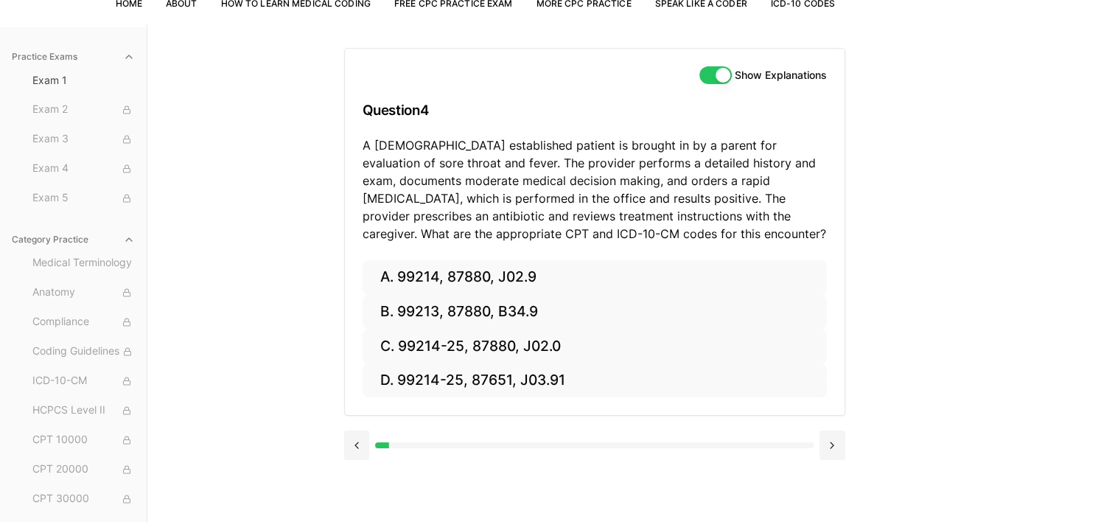
scroll to position [136, 0]
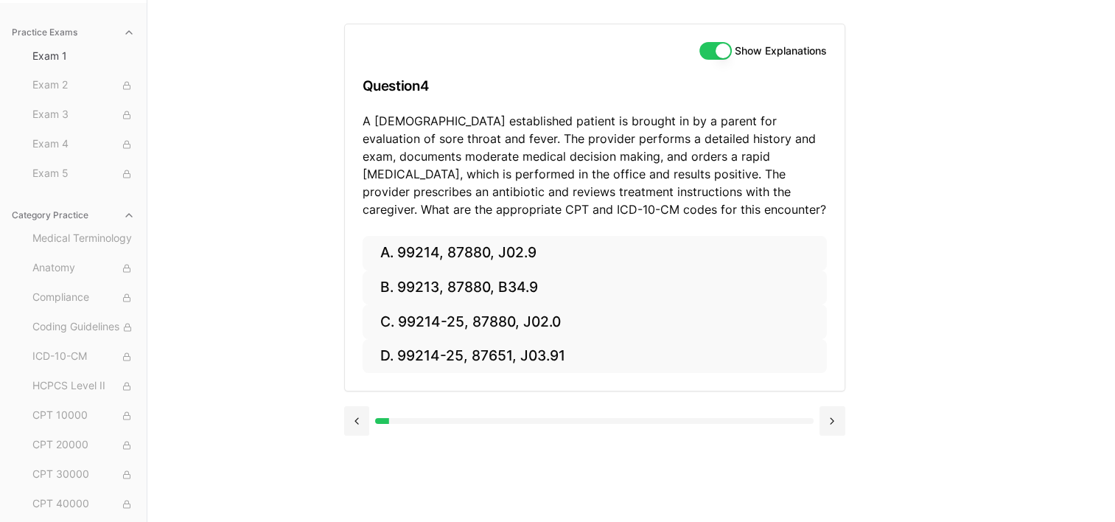
click at [70, 203] on button "Category Practice" at bounding box center [73, 215] width 135 height 24
click at [66, 177] on span "Exam 5" at bounding box center [83, 174] width 102 height 16
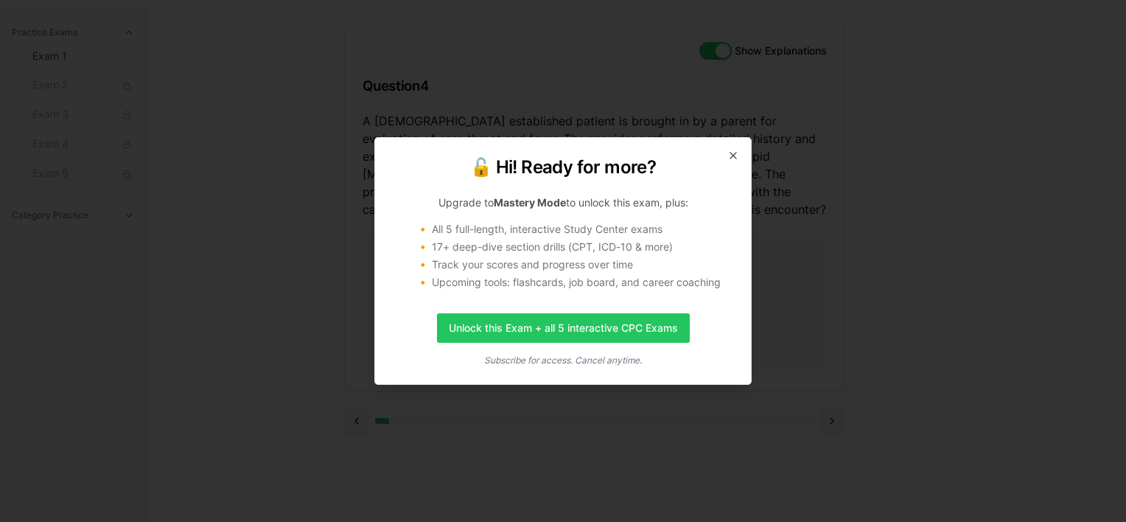
click at [737, 156] on icon "button" at bounding box center [734, 156] width 12 height 12
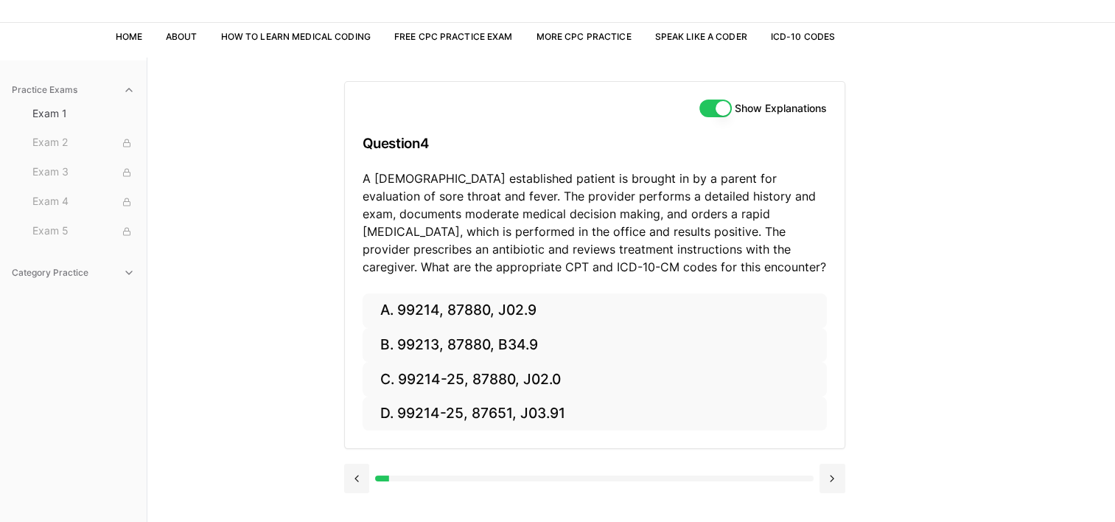
scroll to position [0, 0]
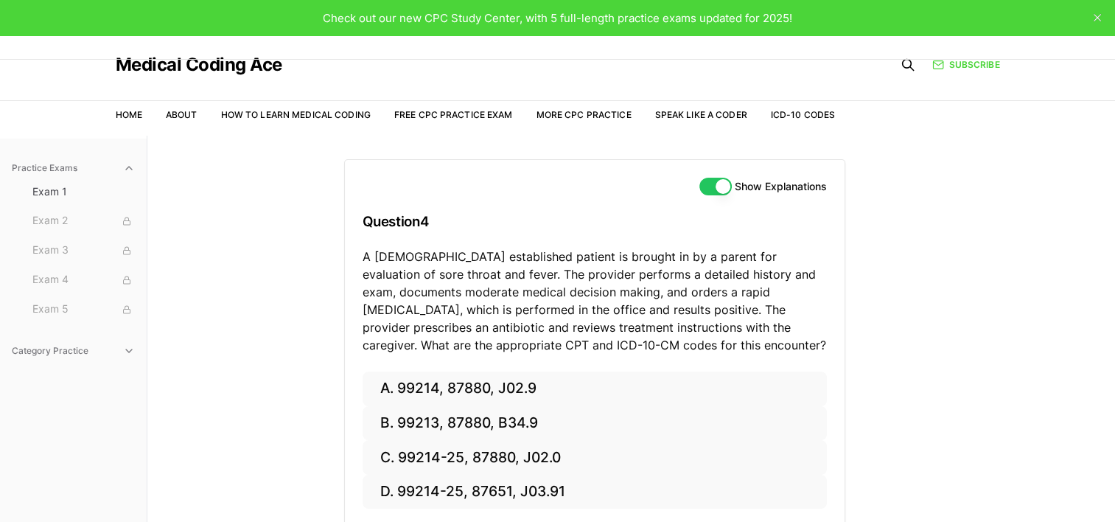
click at [136, 119] on link "Home" at bounding box center [129, 114] width 27 height 11
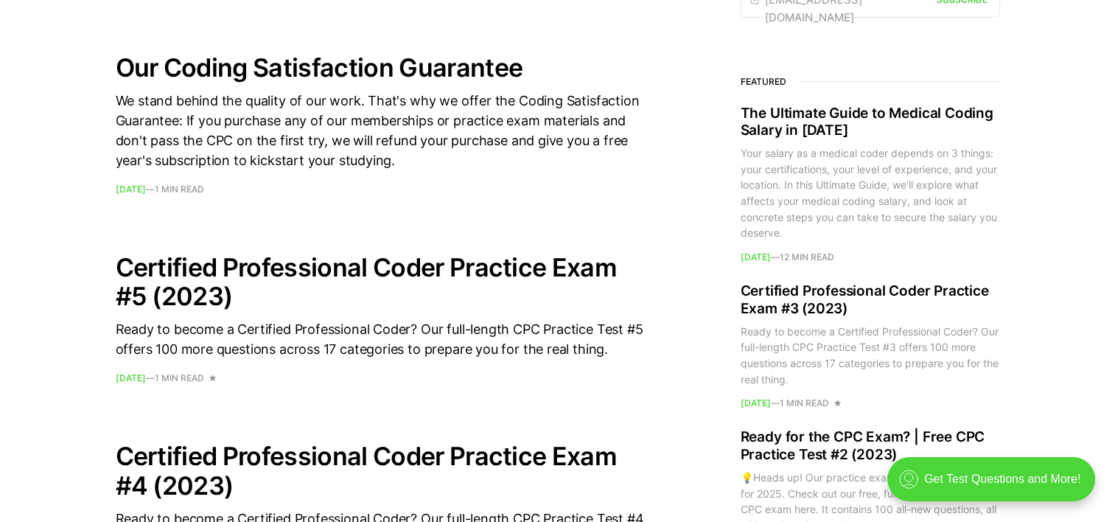
scroll to position [1117, 0]
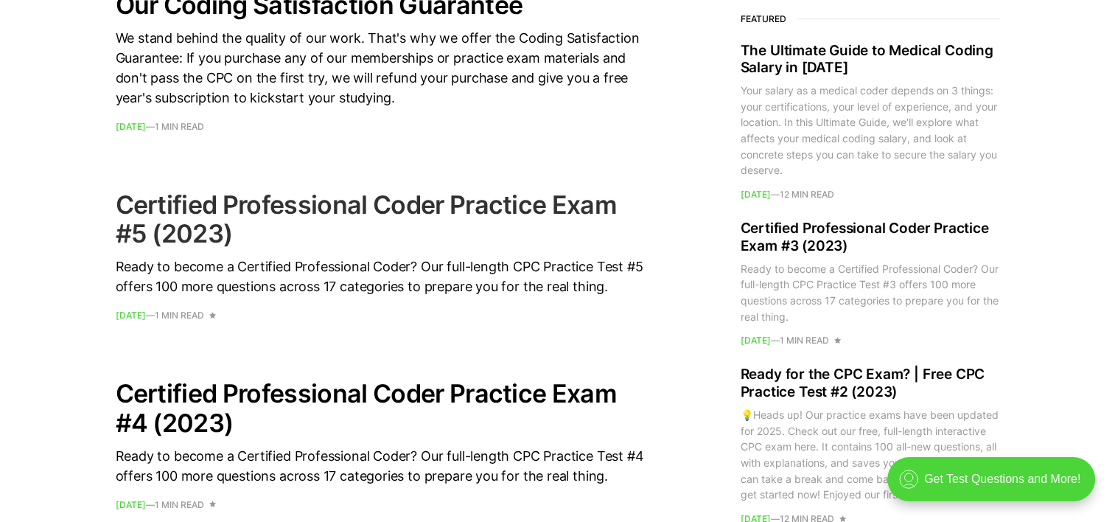
click at [388, 203] on h2 "Certified Professional Coder Practice Exam #5 (2023)" at bounding box center [381, 218] width 531 height 57
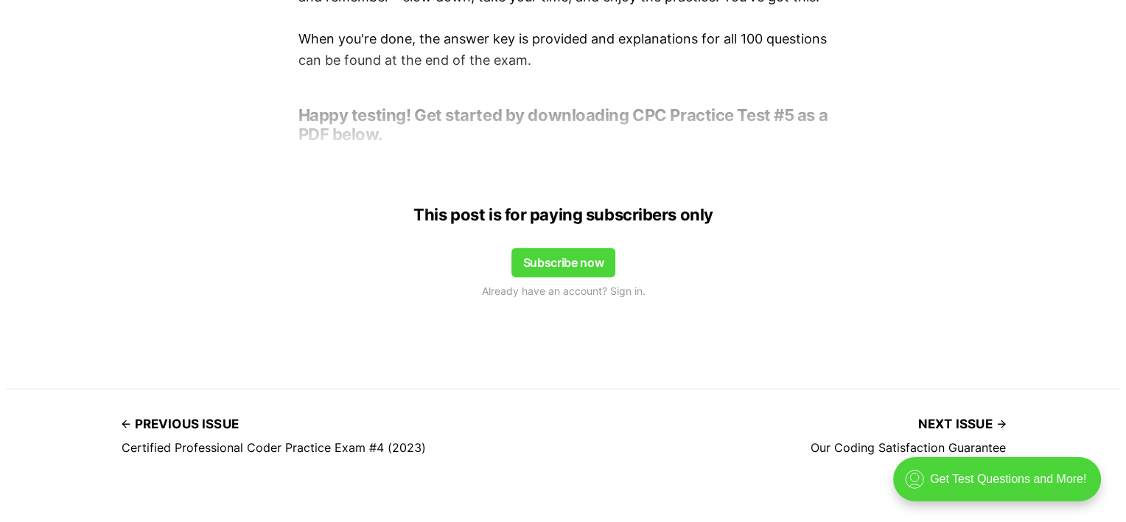
scroll to position [826, 0]
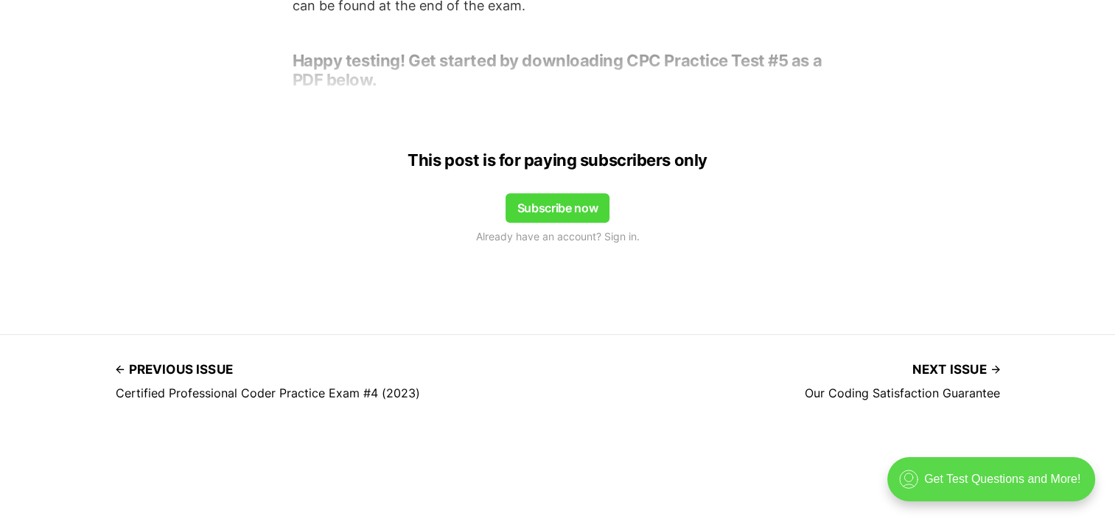
click at [972, 476] on div ".cls-1{fill:none;stroke:currentColor;stroke-linecap:round;stroke-linejoin:round…" at bounding box center [991, 479] width 208 height 44
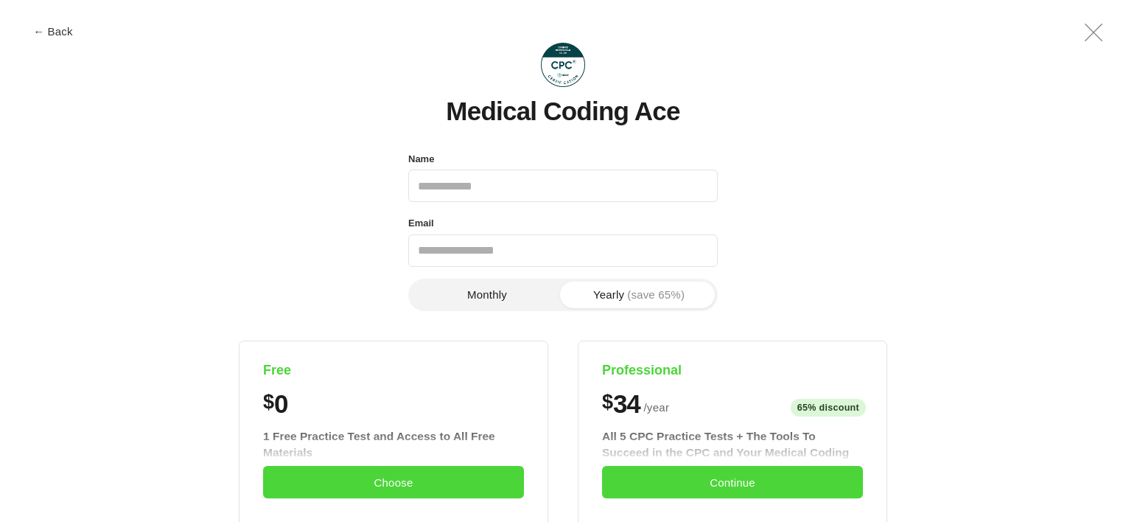
scroll to position [0, 0]
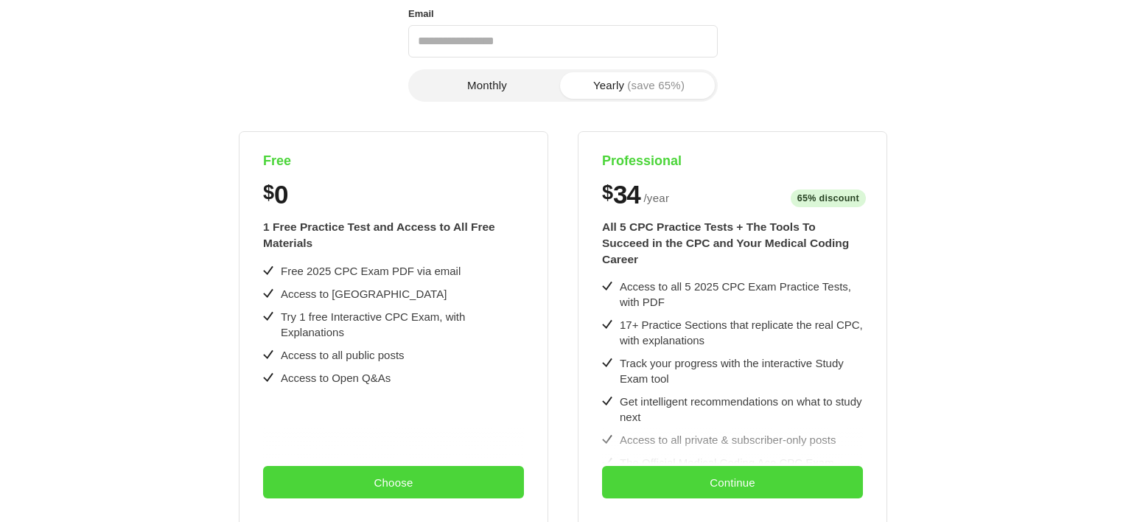
scroll to position [206, 0]
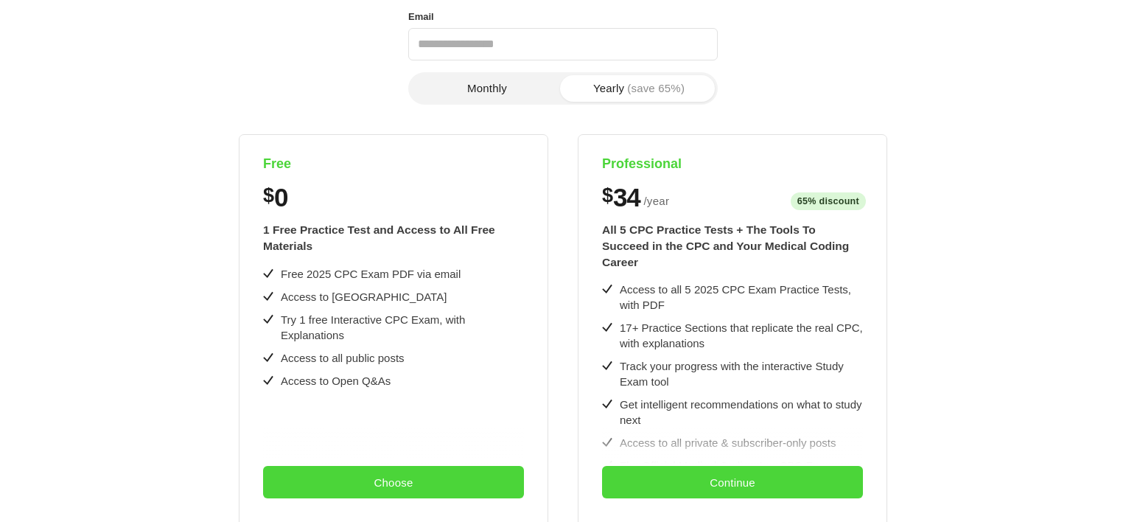
click at [492, 83] on button "Monthly" at bounding box center [487, 88] width 152 height 27
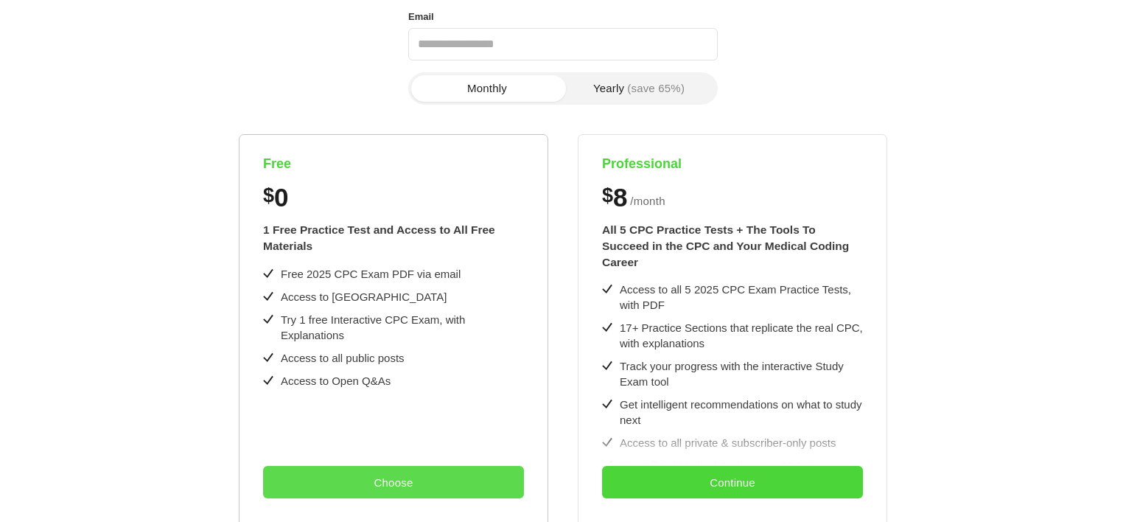
click at [379, 472] on button "Choose" at bounding box center [393, 482] width 261 height 32
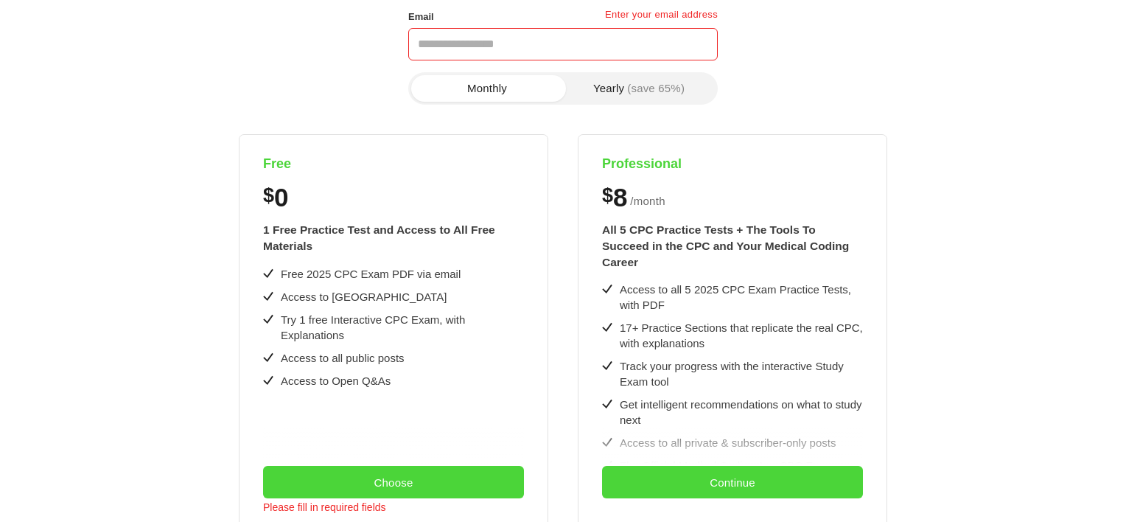
click at [1035, 345] on div "Free $ 0 1 Free Practice Test and Access to All Free Materials Free 2025 CPC Ex…" at bounding box center [563, 442] width 1064 height 617
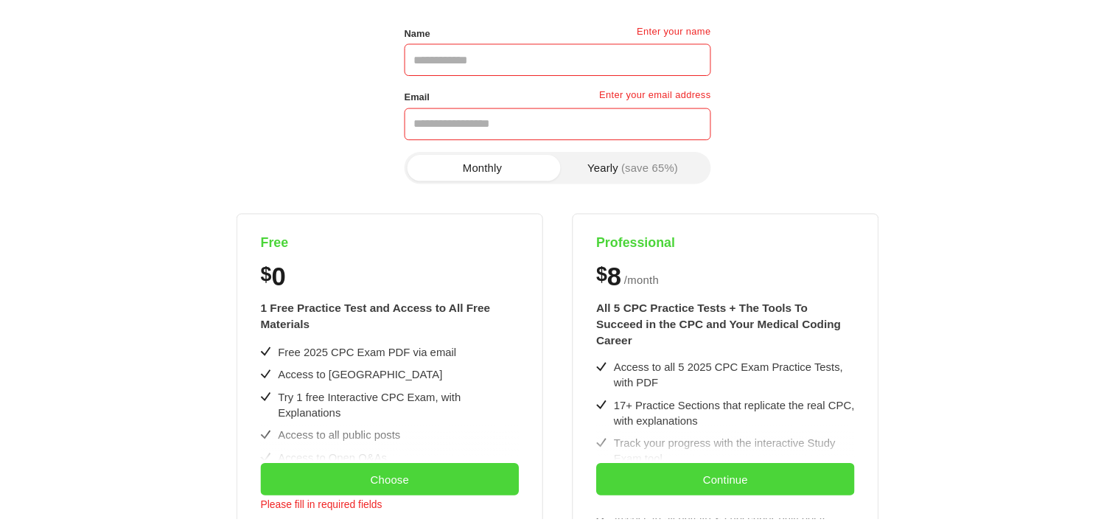
scroll to position [0, 0]
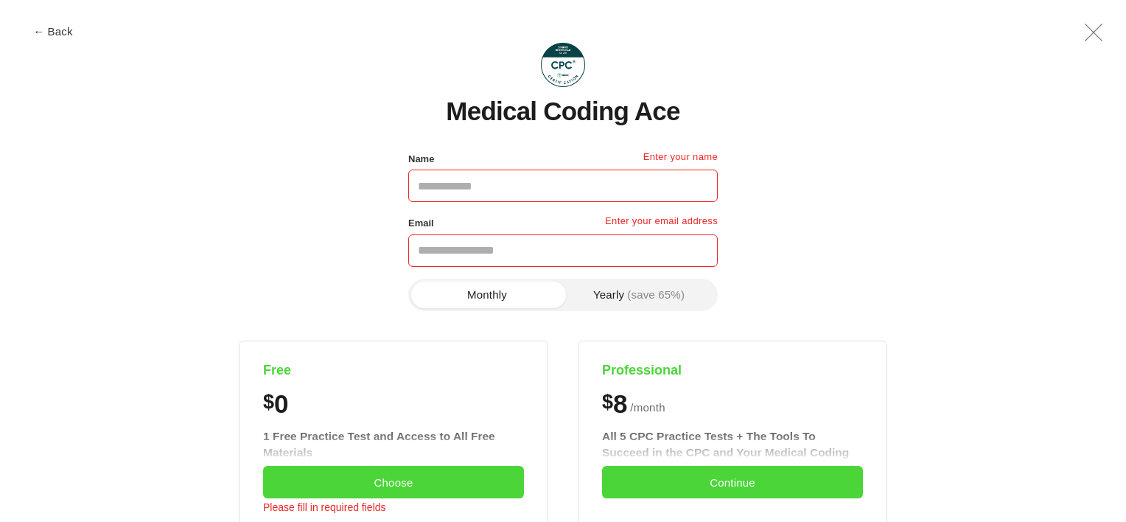
click at [492, 184] on input "Name" at bounding box center [563, 186] width 310 height 32
type input "**********"
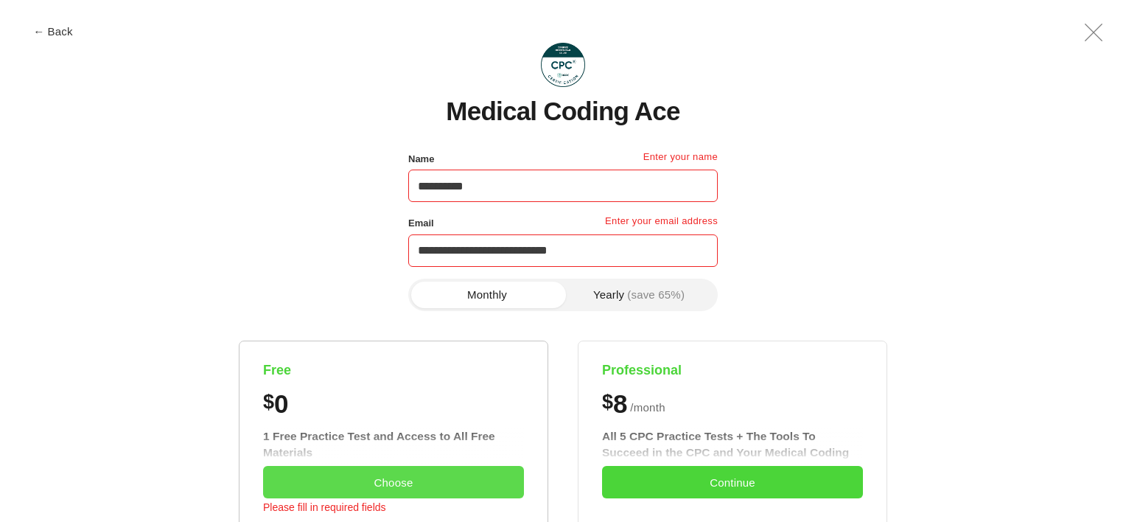
click at [402, 484] on button "Choose" at bounding box center [393, 482] width 261 height 32
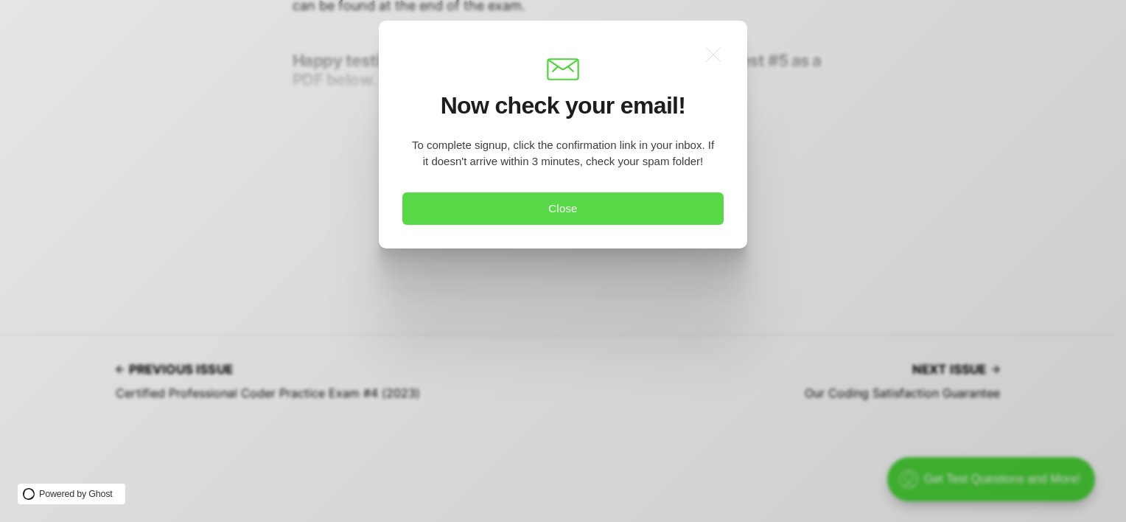
click at [595, 203] on button "Close" at bounding box center [562, 208] width 321 height 32
